Goal: Transaction & Acquisition: Subscribe to service/newsletter

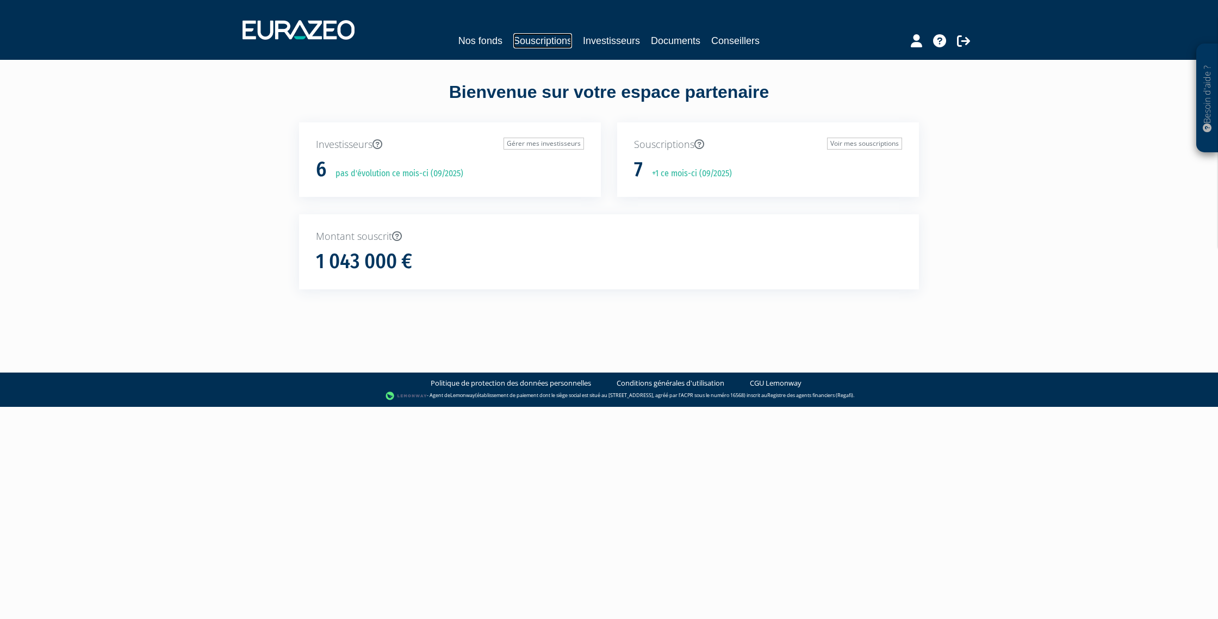
click at [545, 38] on link "Souscriptions" at bounding box center [542, 40] width 59 height 15
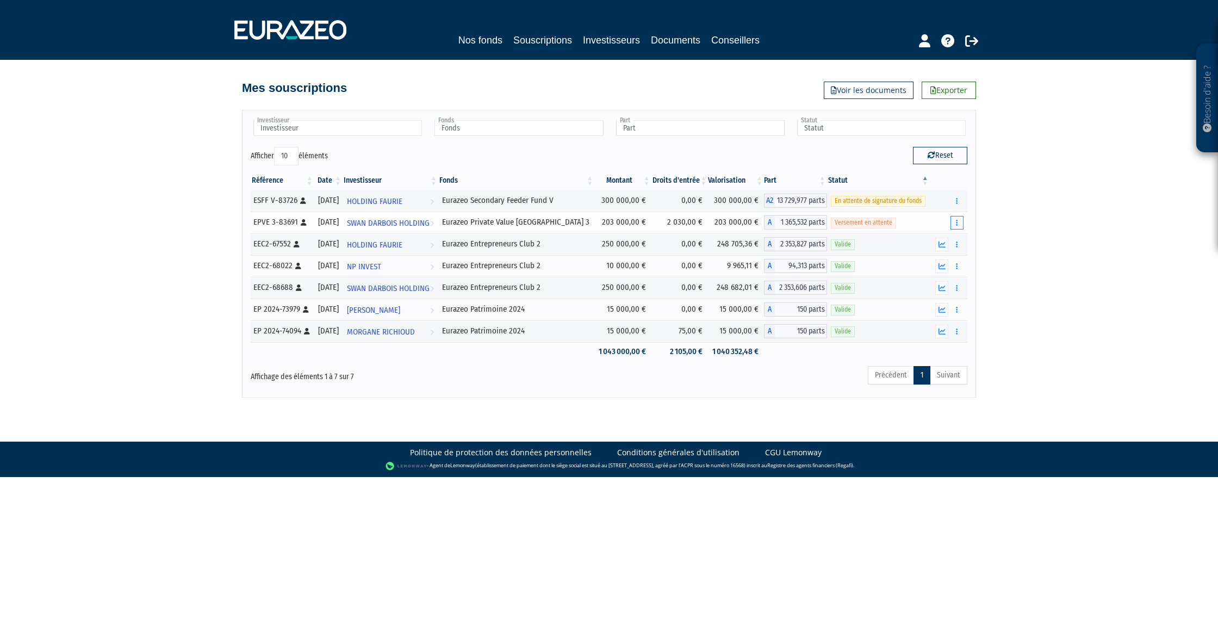
click at [958, 222] on button "button" at bounding box center [956, 223] width 13 height 14
click at [944, 259] on link "Réaliser le versement" at bounding box center [919, 262] width 81 height 18
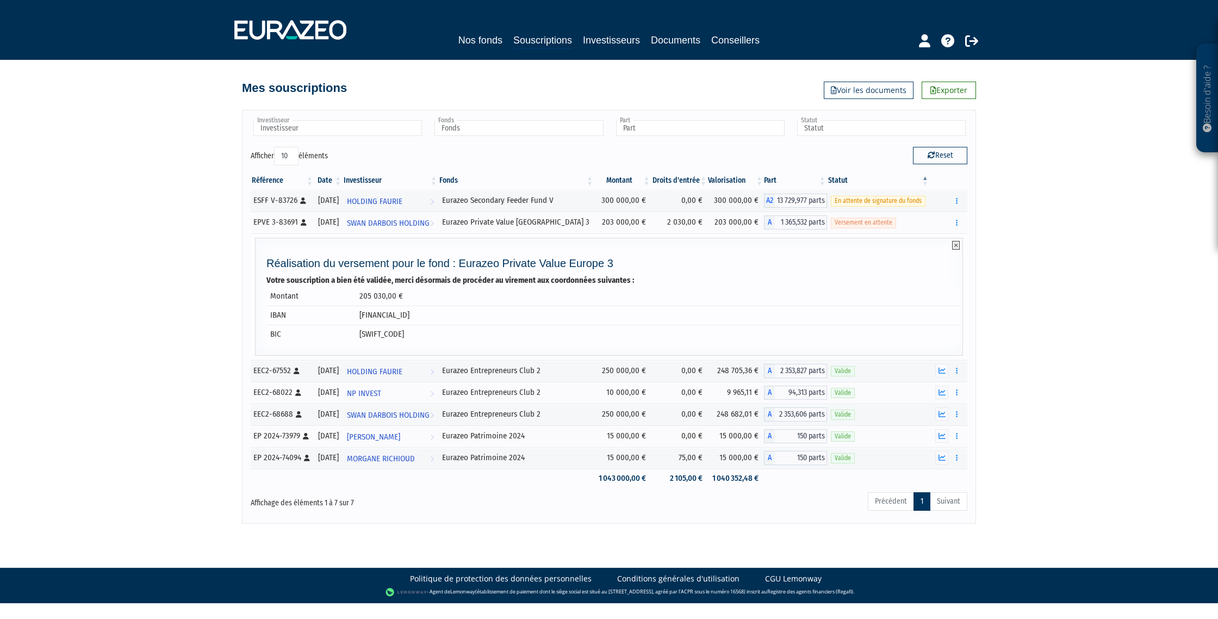
click at [955, 245] on icon at bounding box center [956, 245] width 8 height 9
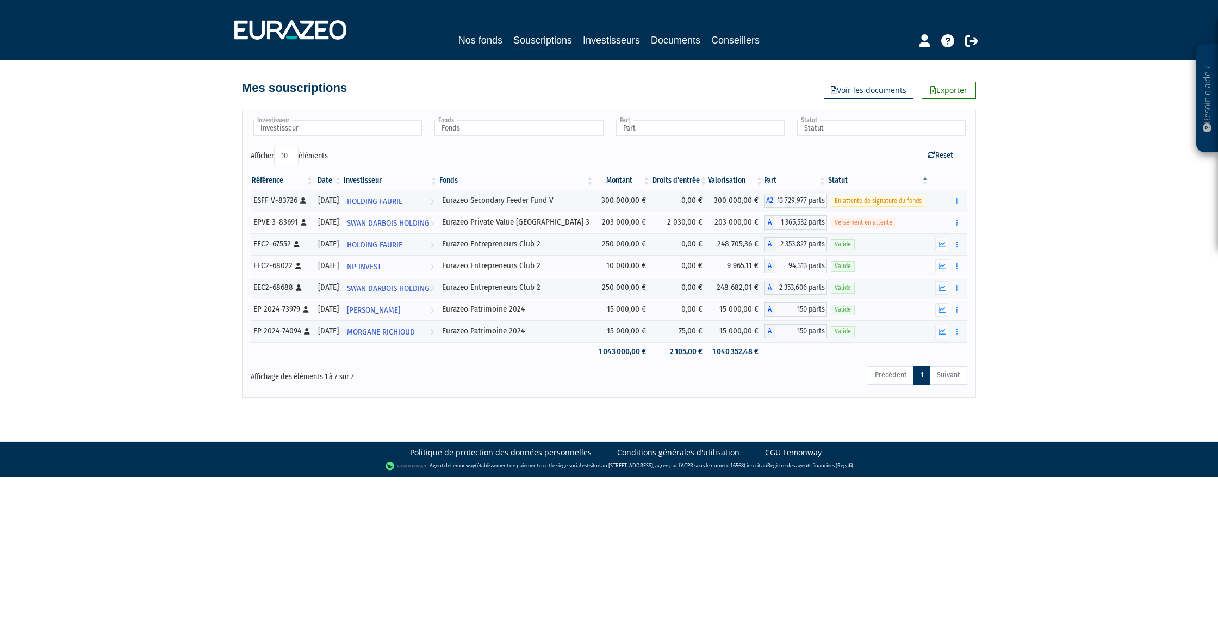
click at [955, 245] on button "button" at bounding box center [956, 245] width 13 height 14
click at [959, 221] on button "button" at bounding box center [956, 223] width 13 height 14
click at [937, 261] on link "Réaliser le versement" at bounding box center [919, 262] width 81 height 18
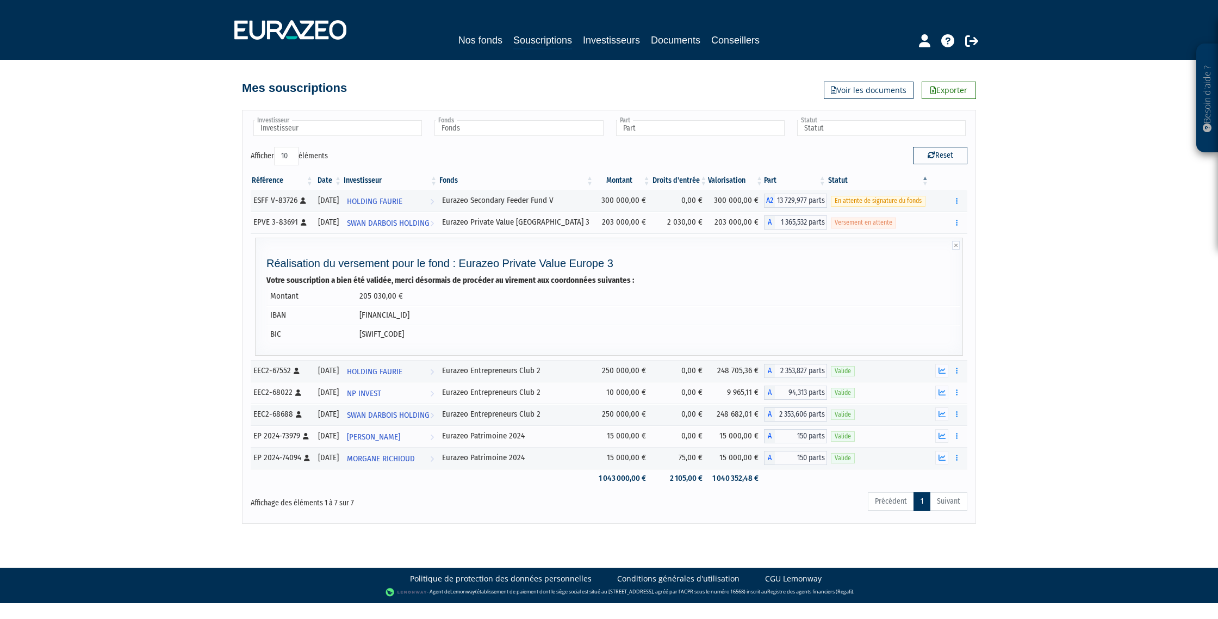
click at [491, 78] on div "Mes souscriptions Exporter Voir les documents" at bounding box center [609, 83] width 734 height 24
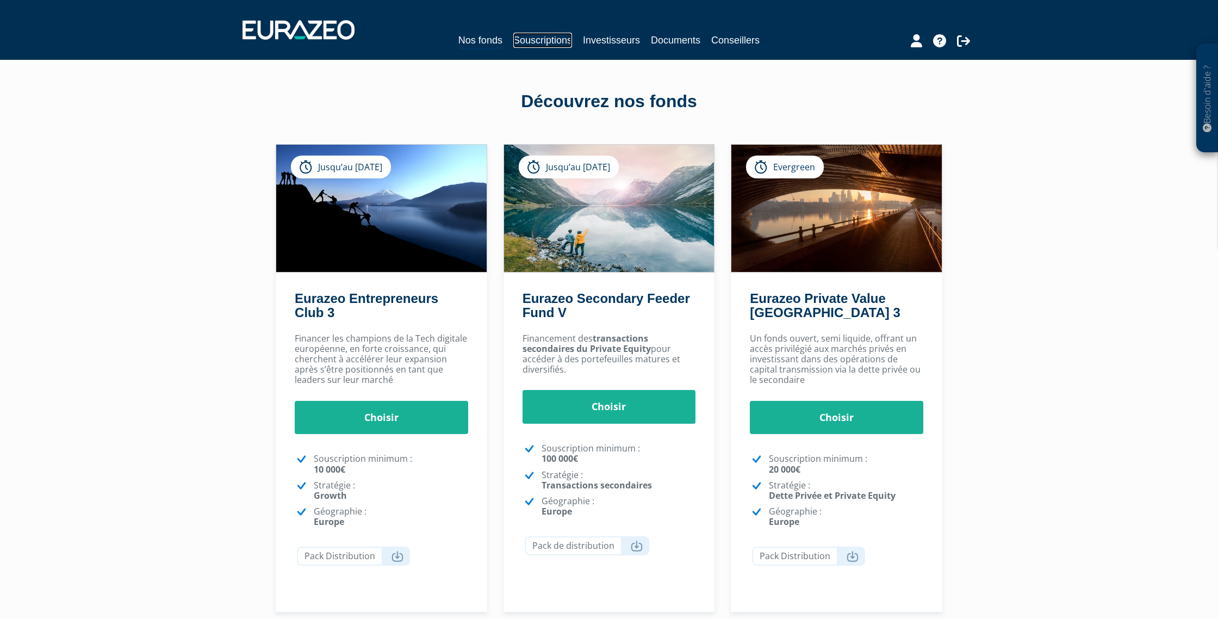
click at [554, 39] on link "Souscriptions" at bounding box center [542, 40] width 59 height 15
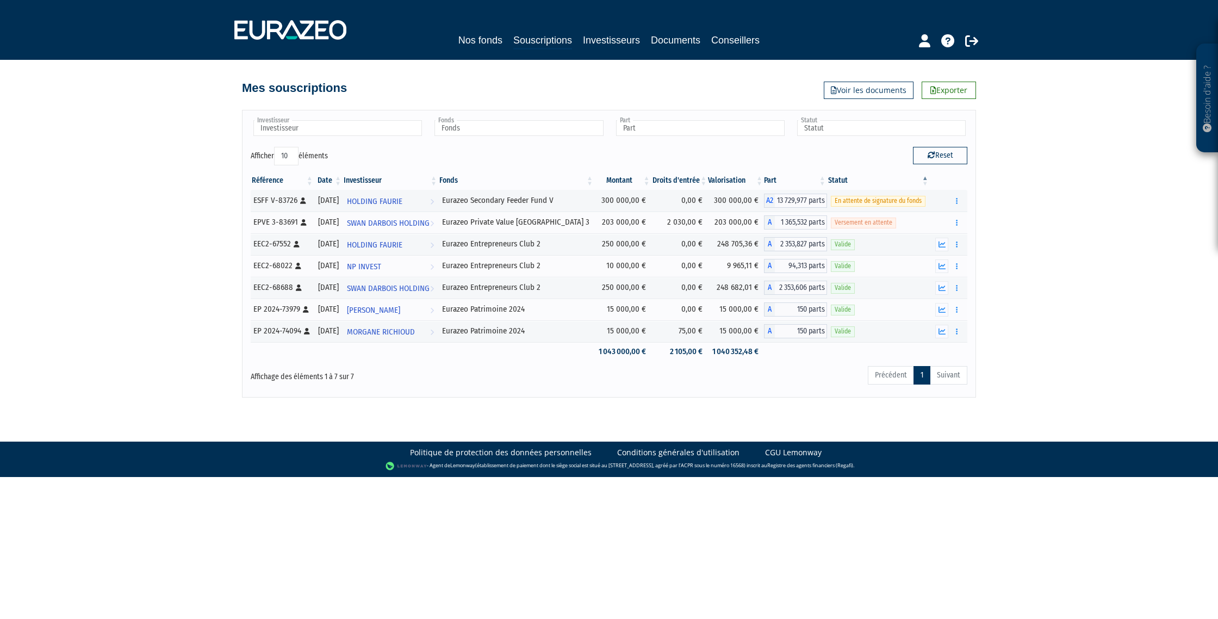
click at [569, 86] on div "Mes souscriptions Exporter Voir les documents" at bounding box center [609, 83] width 734 height 24
